Goal: Task Accomplishment & Management: Use online tool/utility

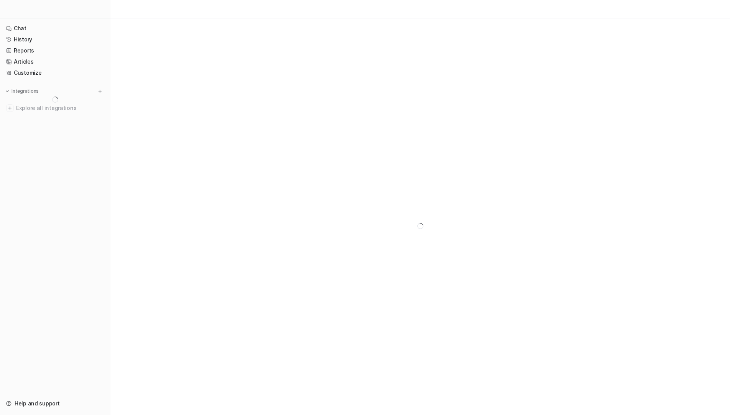
click at [97, 87] on div at bounding box center [100, 91] width 8 height 8
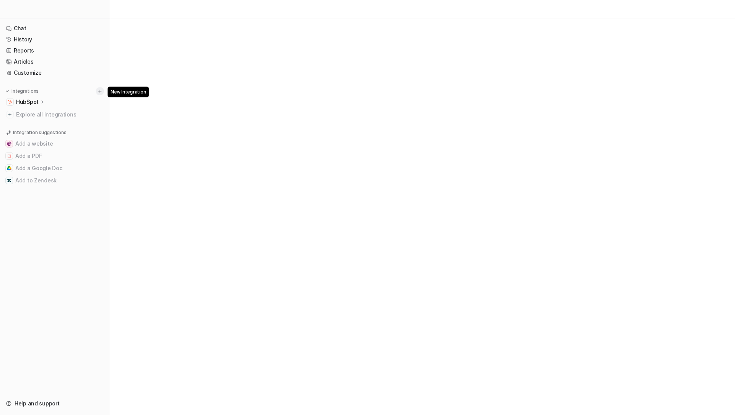
click at [100, 89] on img at bounding box center [99, 90] width 5 height 5
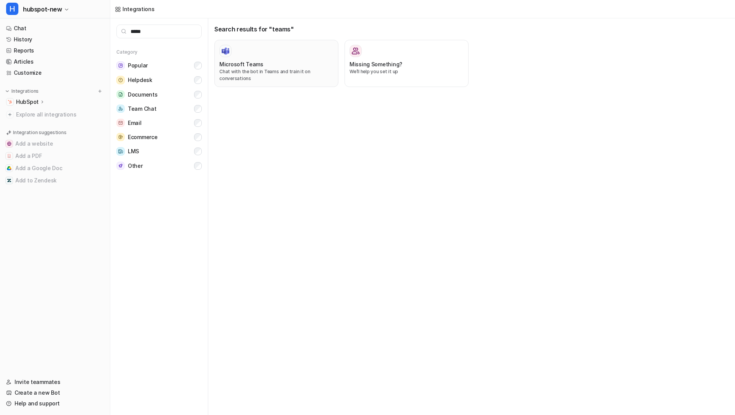
type input "*****"
click at [224, 77] on p "Chat with the bot in Teams and train it on conversations" at bounding box center [276, 75] width 114 height 14
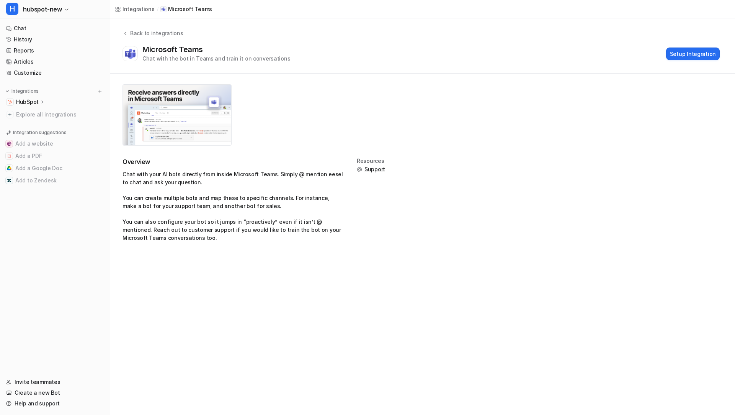
click at [668, 47] on div "Microsoft Teams Chat with the bot in Teams and train it on conversations Setup …" at bounding box center [422, 54] width 598 height 18
click at [681, 54] on button "Setup Integration" at bounding box center [693, 53] width 54 height 13
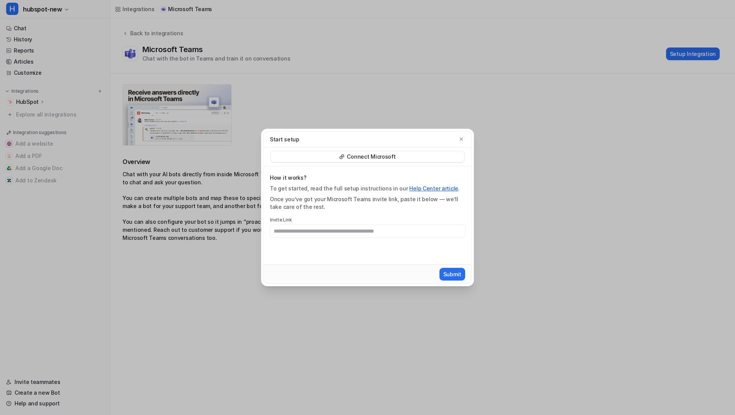
click at [439, 189] on link "Help Center article" at bounding box center [433, 188] width 49 height 7
click at [333, 197] on div "Once you’ve got your Microsoft Teams invite link, paste it below — we’ll take c…" at bounding box center [367, 202] width 195 height 15
drag, startPoint x: 333, startPoint y: 197, endPoint x: 398, endPoint y: 211, distance: 66.6
click at [398, 211] on div "How it works? To get started, read the full setup instructions in our Help Cent…" at bounding box center [367, 206] width 195 height 64
click at [274, 199] on div "Once you’ve got your Microsoft Teams invite link, paste it below — we’ll take c…" at bounding box center [367, 202] width 195 height 15
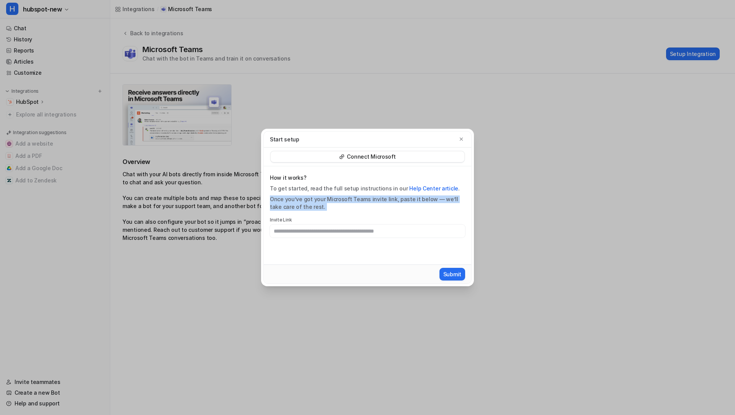
copy div "Once you’ve got your Microsoft Teams invite link, paste it below — we’ll take c…"
drag, startPoint x: 274, startPoint y: 199, endPoint x: 316, endPoint y: 205, distance: 41.7
click at [316, 205] on div "Once you’ve got your Microsoft Teams invite link, paste it below — we’ll take c…" at bounding box center [367, 202] width 195 height 15
